Goal: Task Accomplishment & Management: Manage account settings

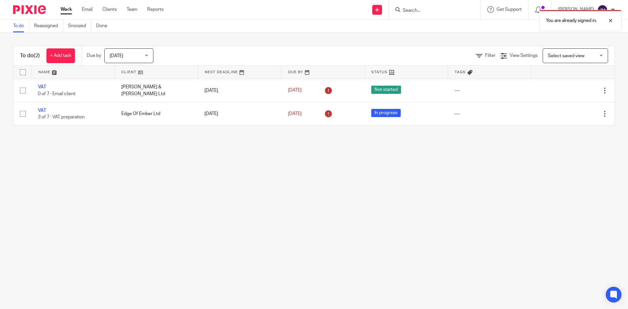
click at [421, 4] on div at bounding box center [435, 9] width 92 height 19
click at [424, 16] on div "You are already signed in." at bounding box center [467, 19] width 307 height 25
click at [426, 13] on div "You are already signed in." at bounding box center [467, 19] width 307 height 25
click at [426, 9] on div "You are already signed in." at bounding box center [467, 19] width 307 height 25
click at [424, 10] on div "You are already signed in." at bounding box center [467, 19] width 307 height 25
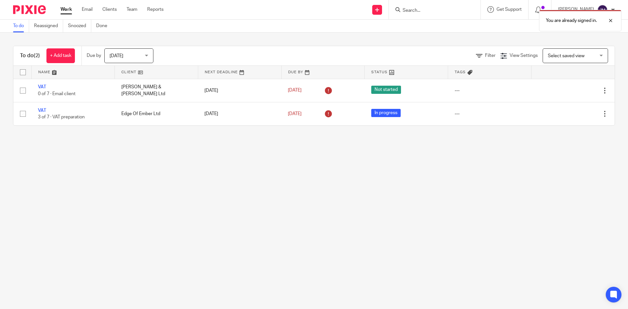
click at [411, 11] on div "You are already signed in." at bounding box center [467, 19] width 307 height 25
drag, startPoint x: 415, startPoint y: 8, endPoint x: 420, endPoint y: 9, distance: 5.0
click at [415, 8] on div "You are already signed in." at bounding box center [467, 19] width 307 height 25
click at [402, 8] on div "You are already signed in." at bounding box center [467, 19] width 307 height 25
click at [402, 10] on div "You are already signed in." at bounding box center [467, 19] width 307 height 25
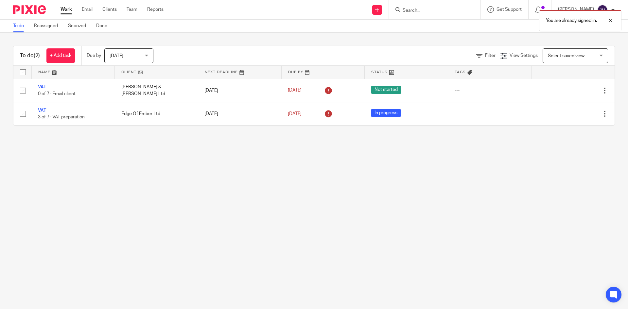
click at [457, 5] on div at bounding box center [435, 9] width 92 height 19
drag, startPoint x: 444, startPoint y: 8, endPoint x: 426, endPoint y: 11, distance: 17.6
click at [440, 9] on div "You are already signed in." at bounding box center [467, 19] width 307 height 25
click at [426, 11] on div "You are already signed in." at bounding box center [467, 19] width 307 height 25
click at [436, 11] on input "Search" at bounding box center [431, 11] width 59 height 6
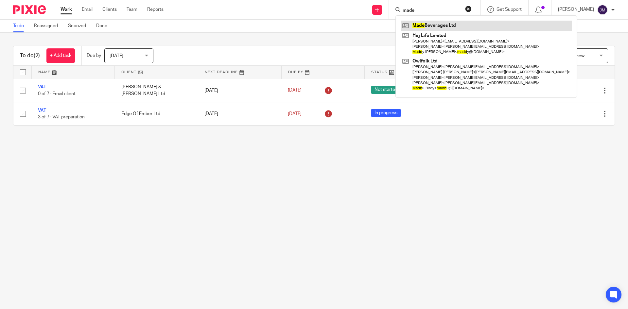
type input "made"
click at [471, 26] on link at bounding box center [485, 26] width 171 height 10
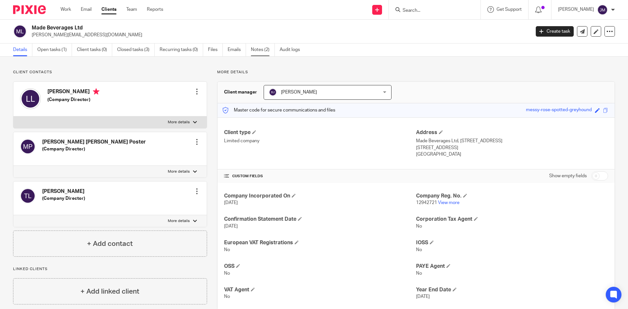
click at [254, 51] on link "Notes (2)" at bounding box center [263, 49] width 24 height 13
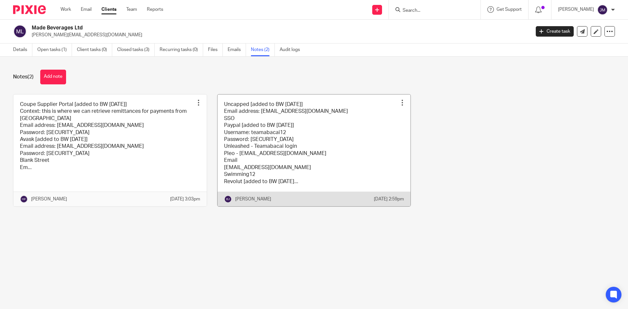
click at [236, 139] on link at bounding box center [313, 150] width 193 height 112
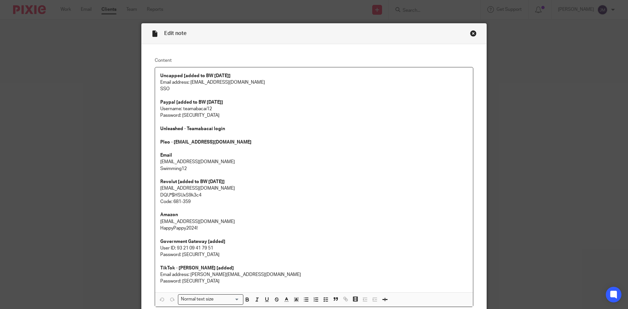
scroll to position [2, 0]
click at [475, 33] on div "Edit note" at bounding box center [314, 34] width 344 height 21
click at [467, 36] on div "Edit note" at bounding box center [314, 34] width 344 height 21
click at [472, 33] on div "Close this dialog window" at bounding box center [473, 34] width 7 height 7
